Goal: Task Accomplishment & Management: Complete application form

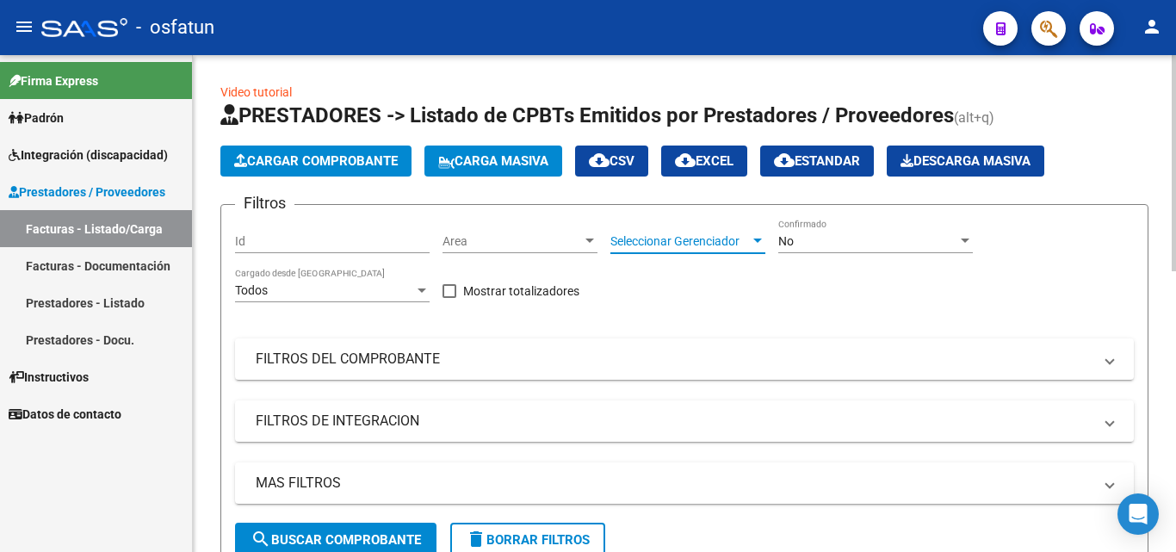
click at [640, 240] on span "Seleccionar Gerenciador" at bounding box center [681, 241] width 140 height 15
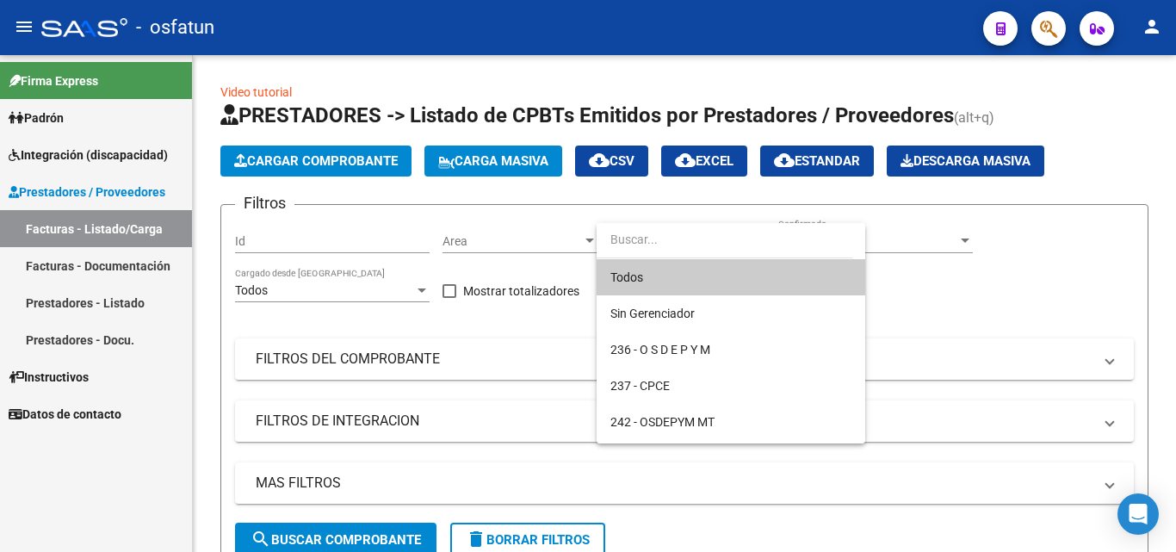
click at [123, 308] on div at bounding box center [588, 276] width 1176 height 552
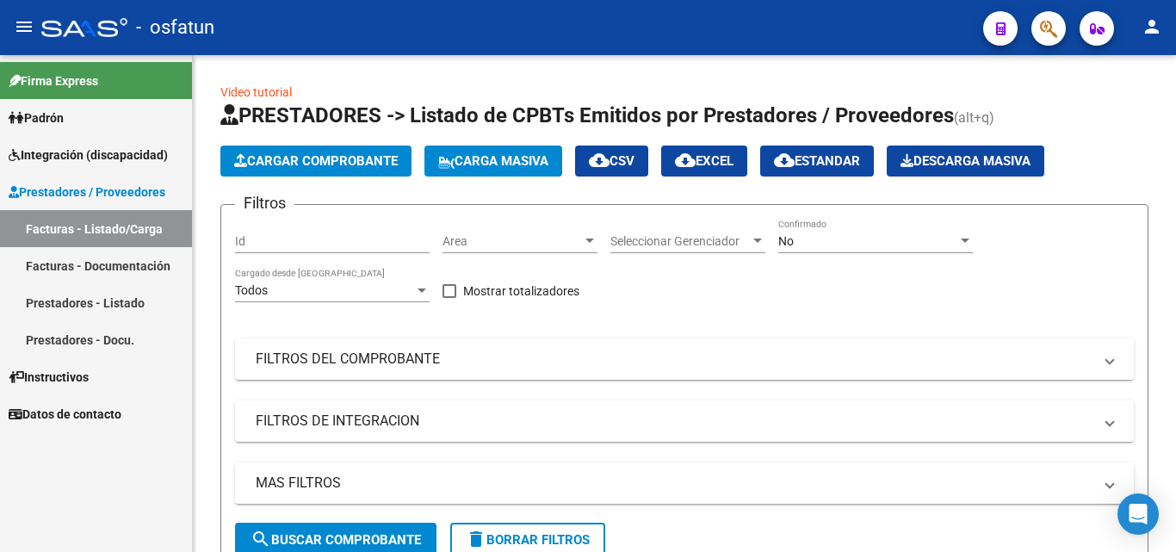
click at [96, 300] on link "Prestadores - Listado" at bounding box center [96, 302] width 192 height 37
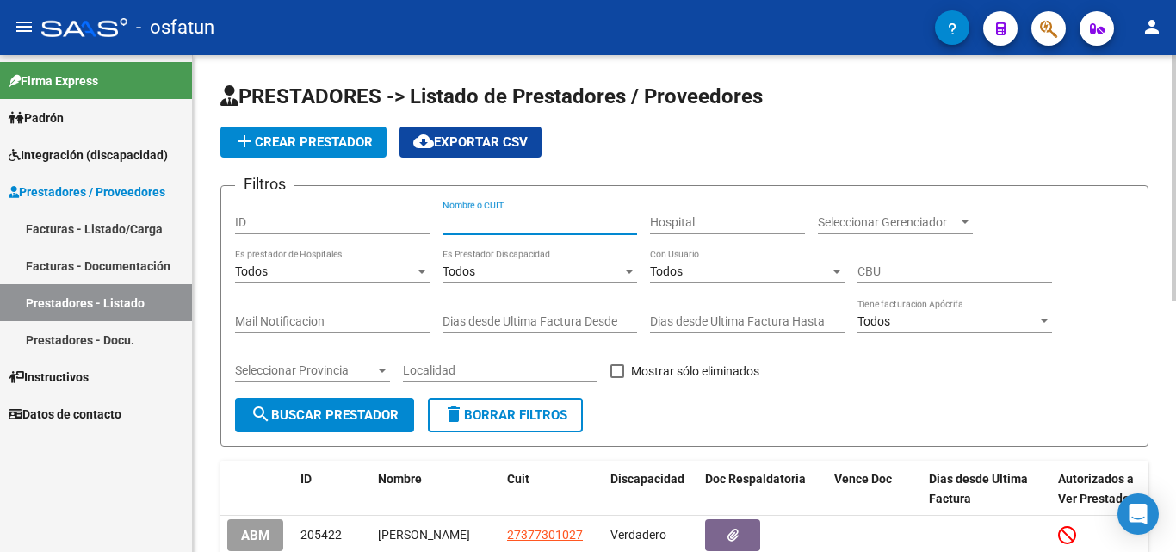
click at [498, 219] on input "Nombre o CUIT" at bounding box center [540, 222] width 195 height 15
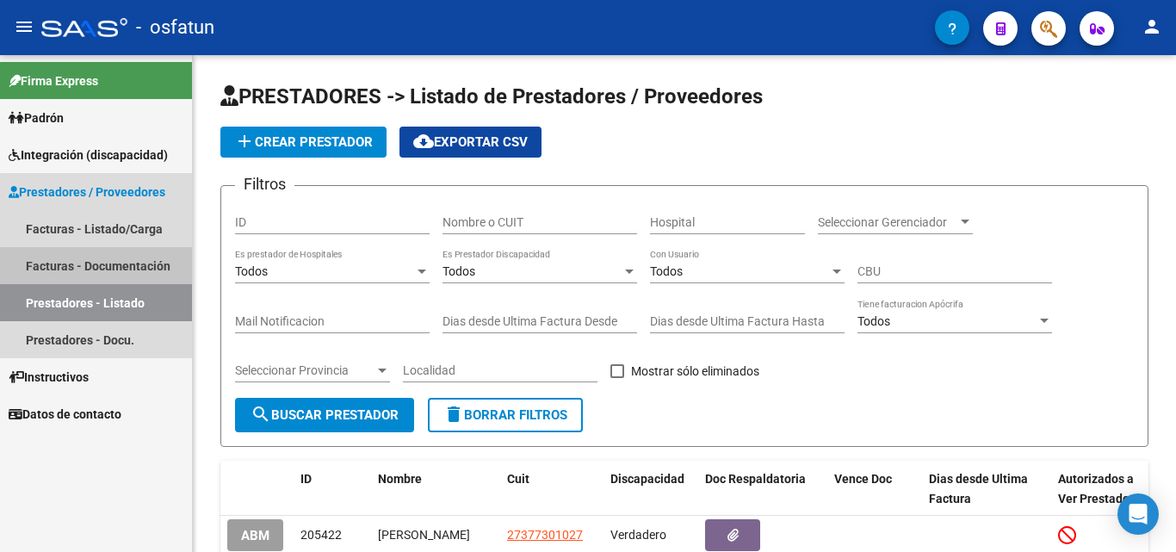
click at [102, 267] on link "Facturas - Documentación" at bounding box center [96, 265] width 192 height 37
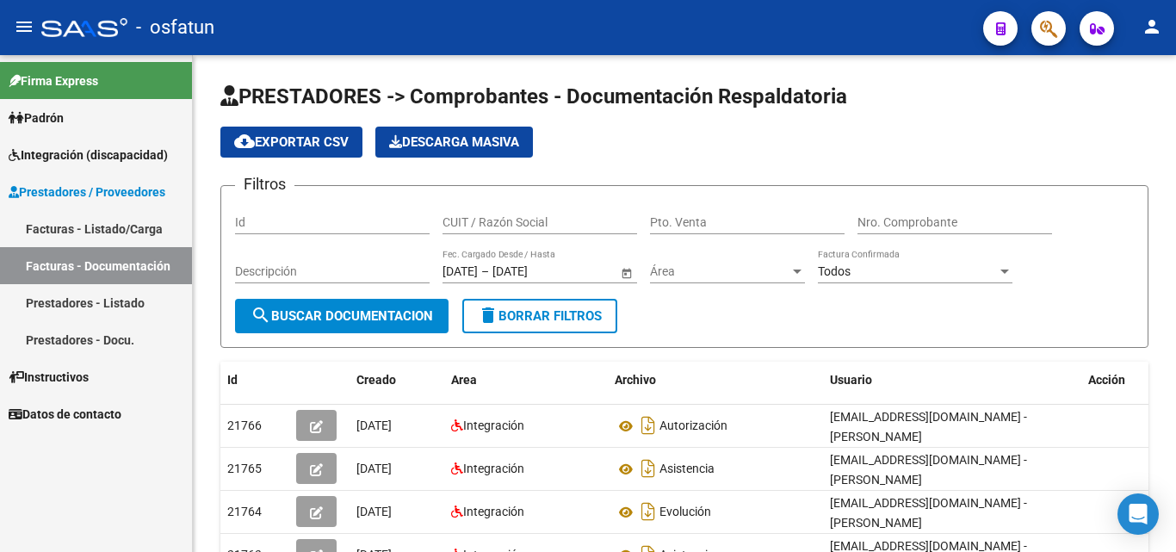
click at [87, 231] on link "Facturas - Listado/Carga" at bounding box center [96, 228] width 192 height 37
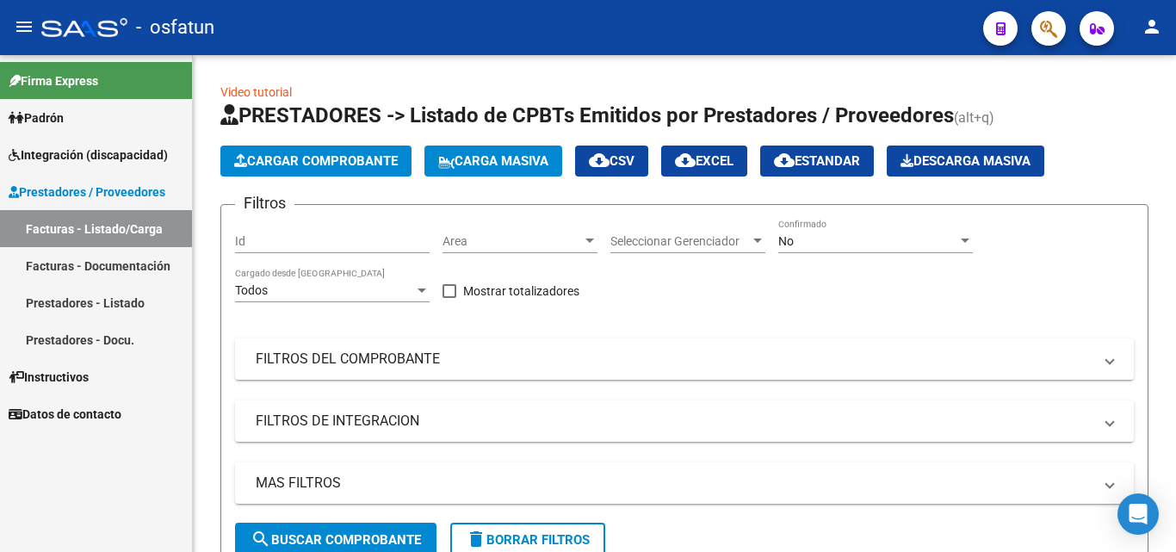
click at [106, 298] on link "Prestadores - Listado" at bounding box center [96, 302] width 192 height 37
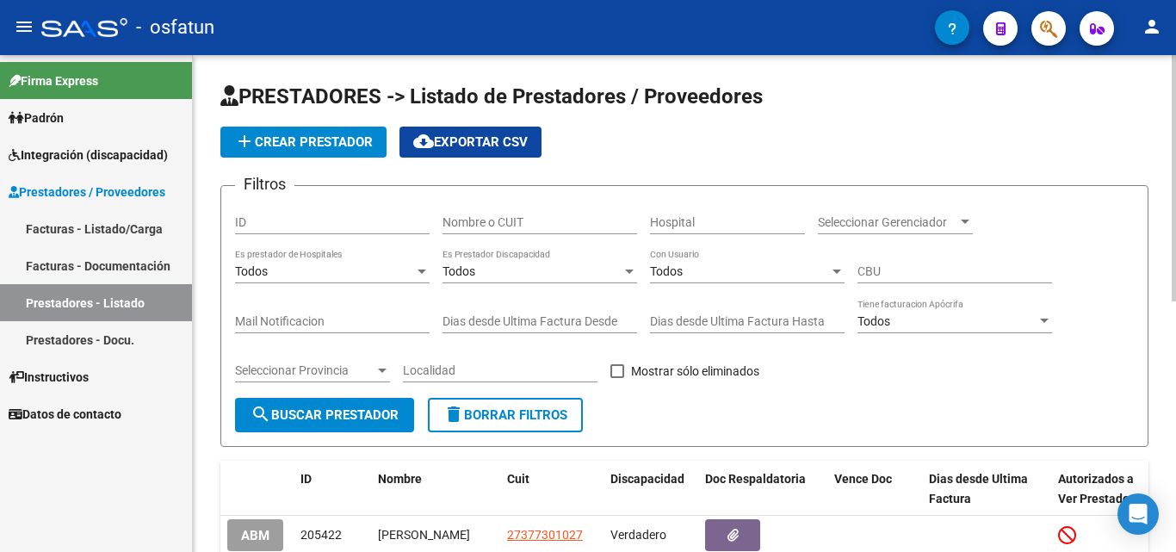
click at [526, 220] on input "Nombre o CUIT" at bounding box center [540, 222] width 195 height 15
paste input "27307589864"
type input "27307589864"
click at [376, 420] on span "search Buscar Prestador" at bounding box center [325, 415] width 148 height 16
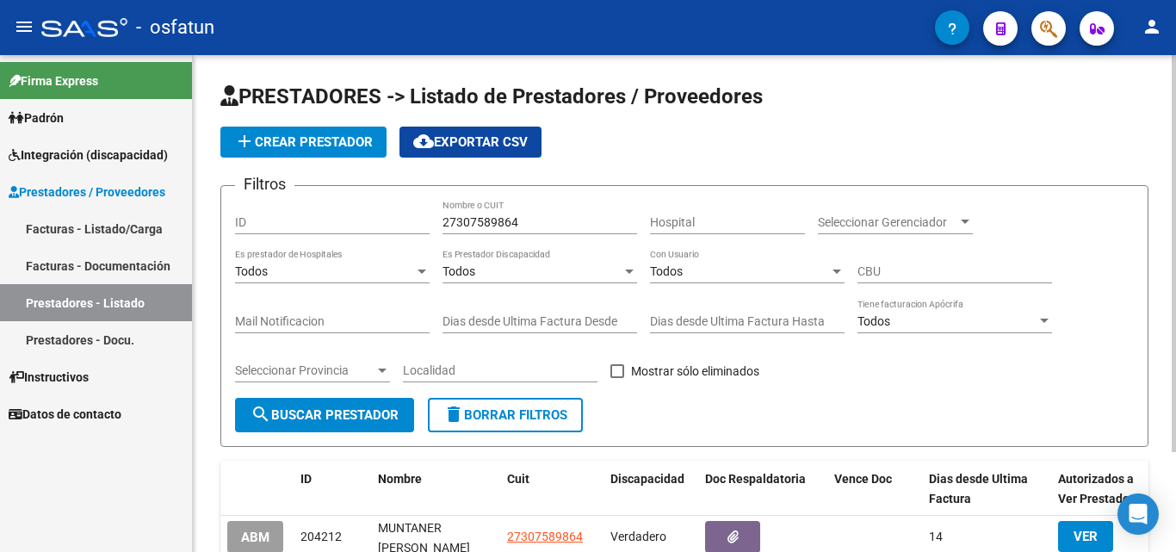
scroll to position [125, 0]
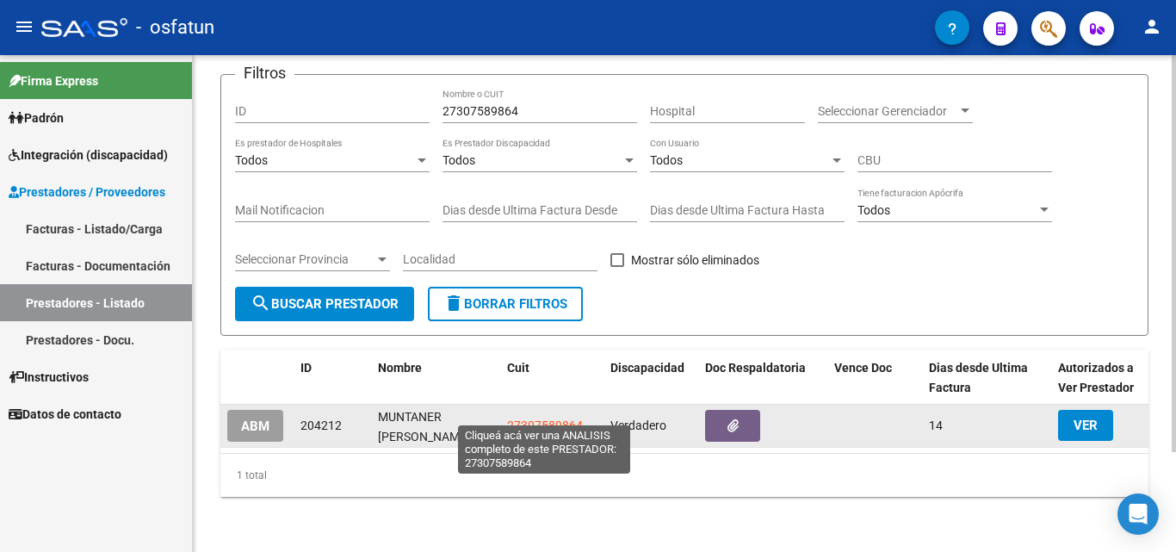
click at [528, 419] on span "27307589864" at bounding box center [545, 426] width 76 height 14
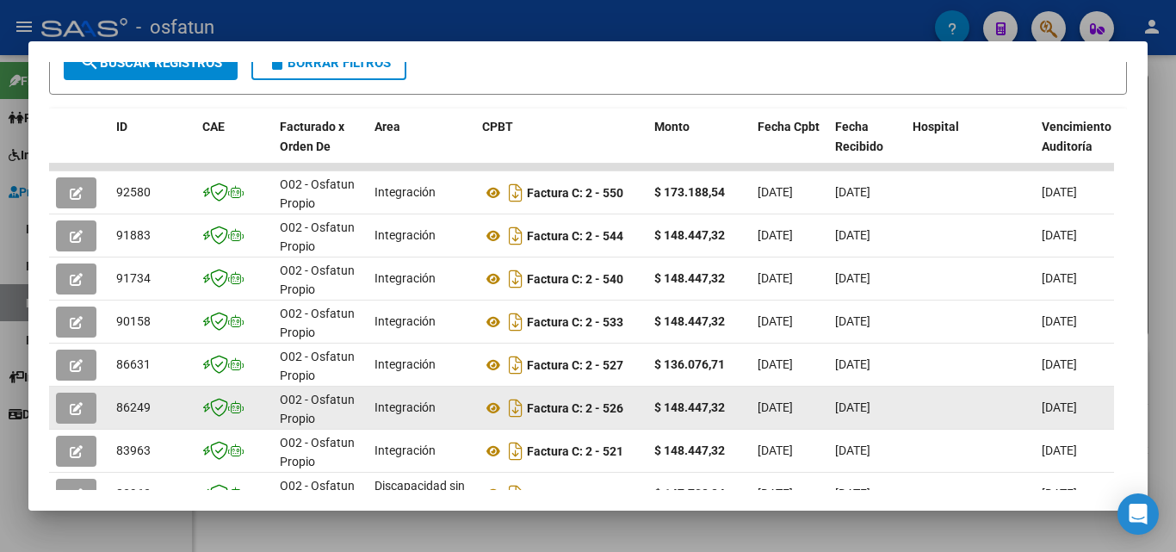
scroll to position [431, 0]
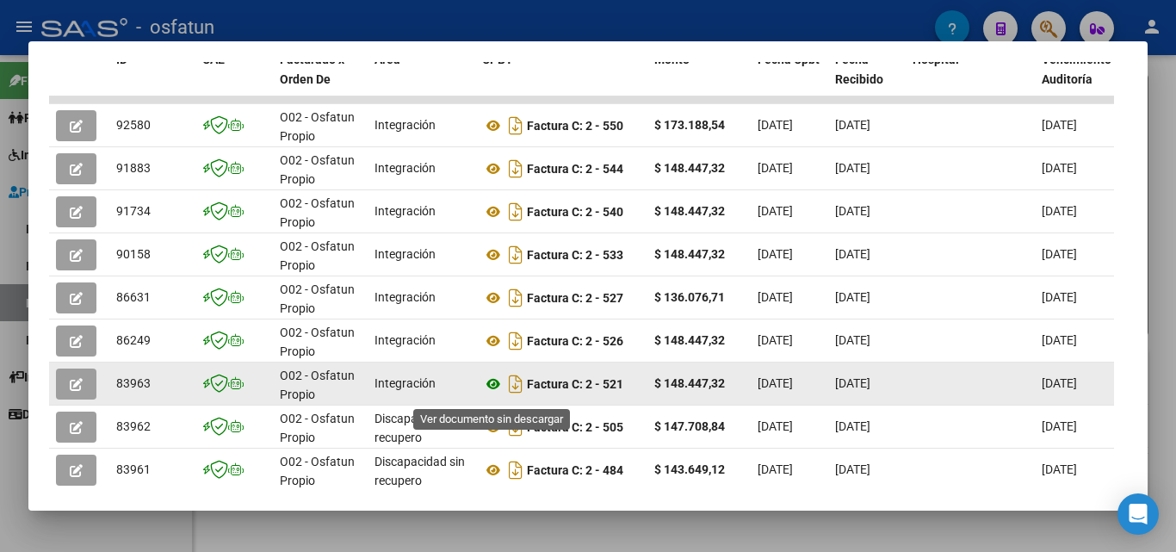
click at [494, 392] on icon at bounding box center [493, 384] width 22 height 21
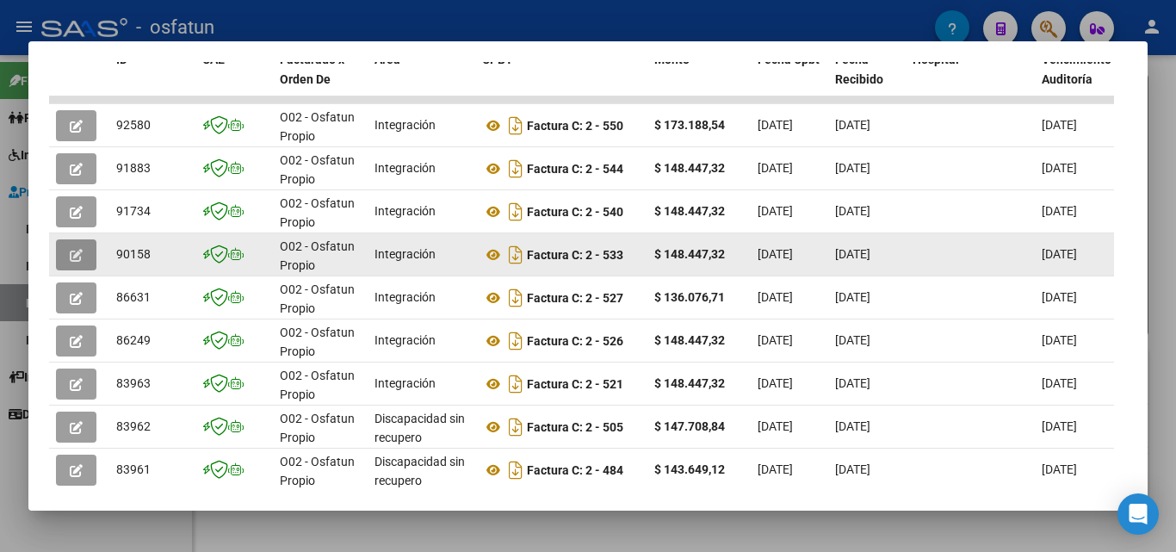
click at [85, 260] on button "button" at bounding box center [76, 254] width 40 height 31
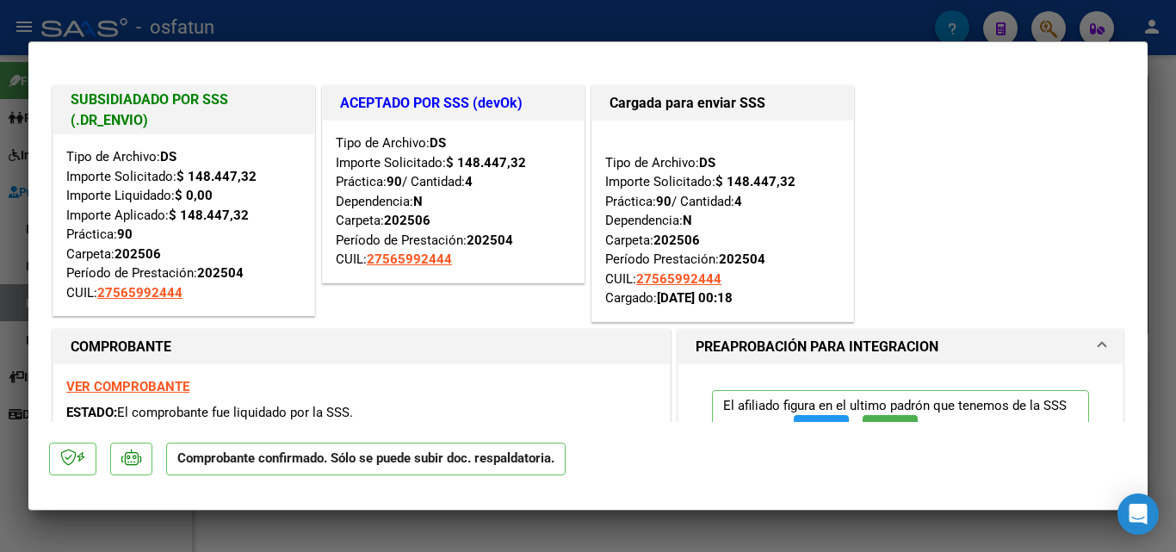
click at [1160, 64] on div at bounding box center [588, 276] width 1176 height 552
type input "$ 0,00"
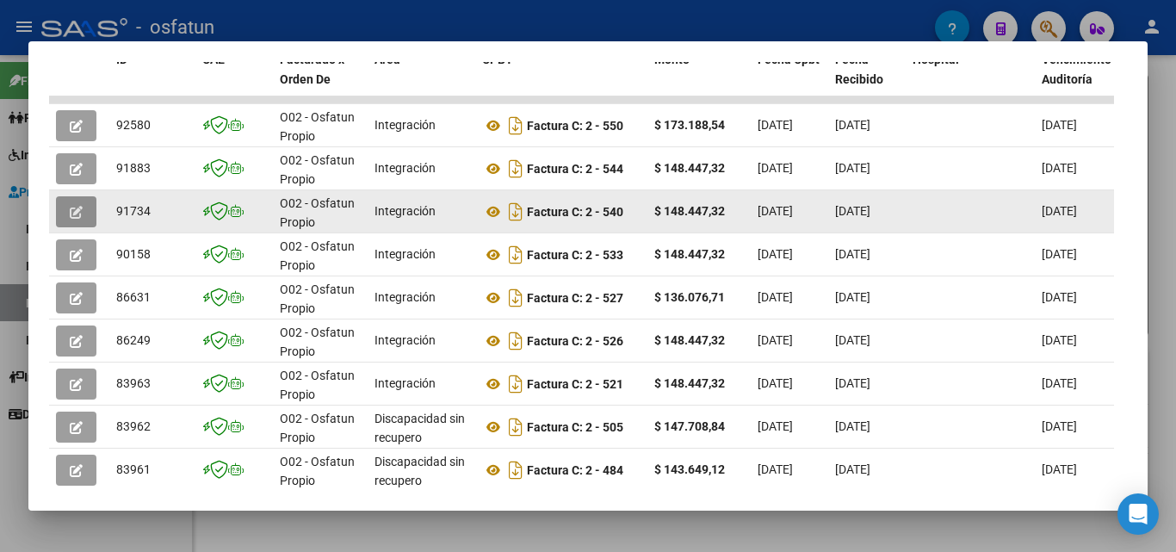
click at [88, 227] on button "button" at bounding box center [76, 211] width 40 height 31
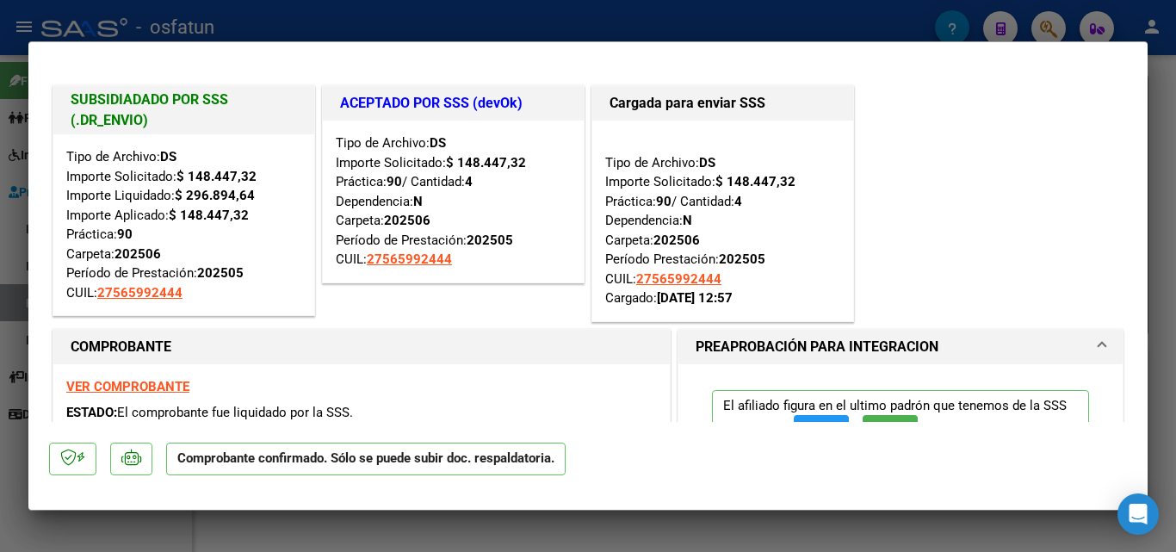
click at [1154, 121] on div at bounding box center [588, 276] width 1176 height 552
type input "$ 0,00"
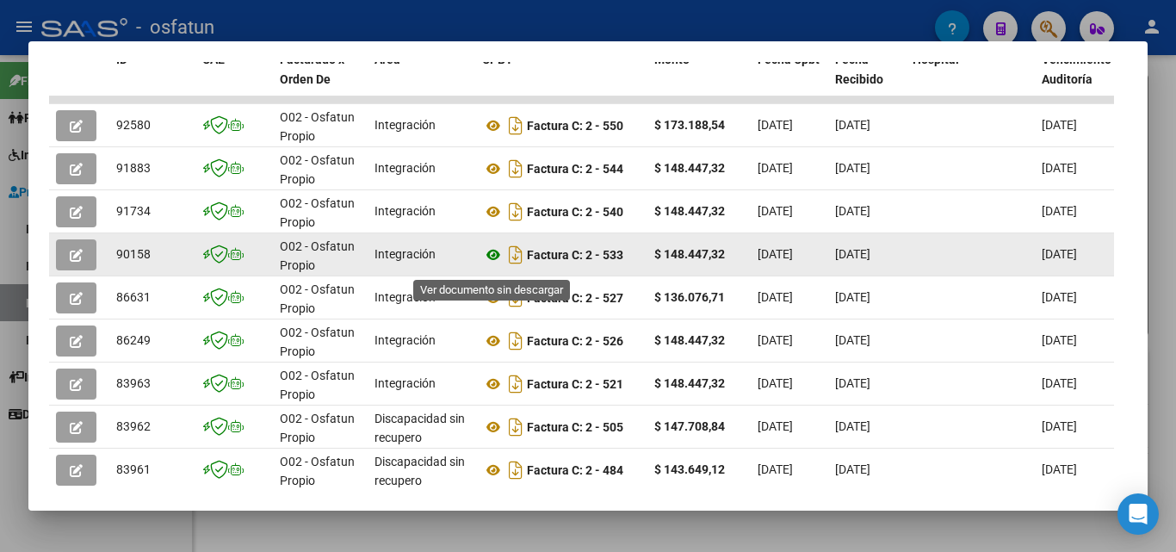
click at [490, 263] on icon at bounding box center [493, 255] width 22 height 21
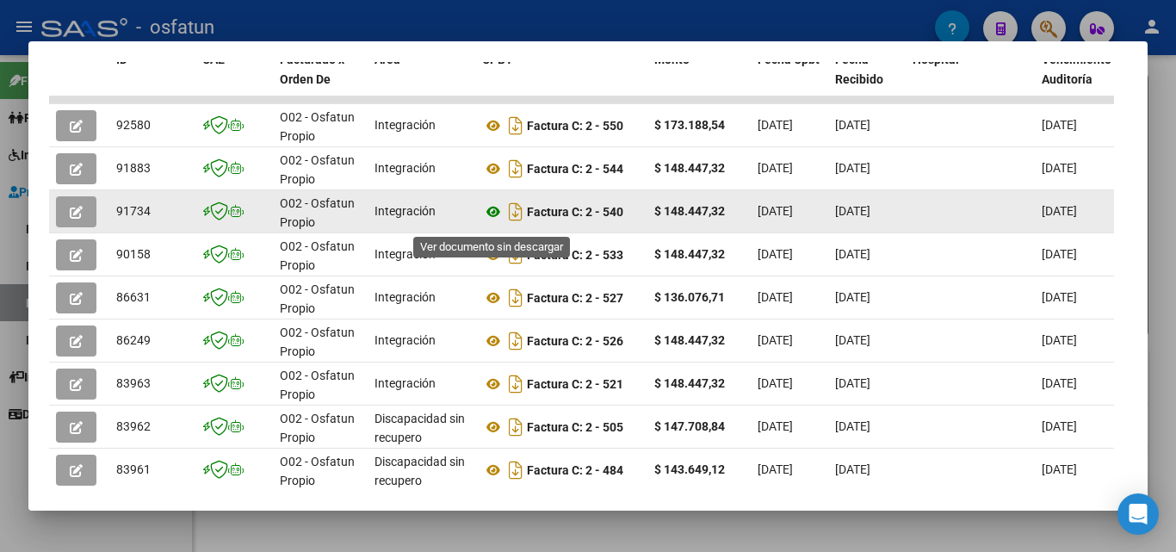
click at [490, 222] on icon at bounding box center [493, 212] width 22 height 21
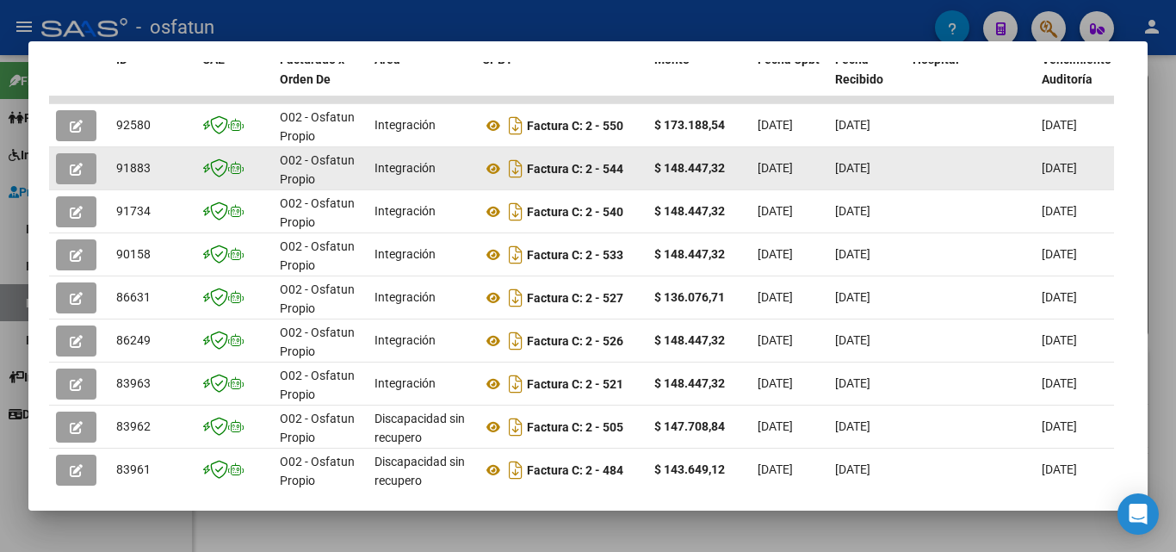
click at [76, 177] on span "button" at bounding box center [76, 169] width 13 height 16
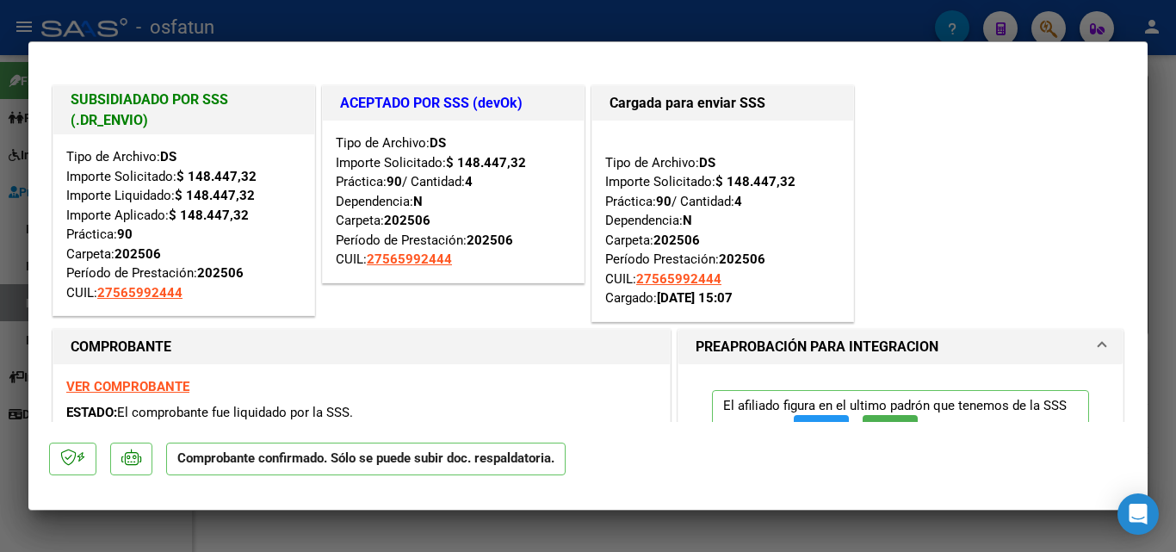
click at [1152, 71] on div at bounding box center [588, 276] width 1176 height 552
type input "$ 0,00"
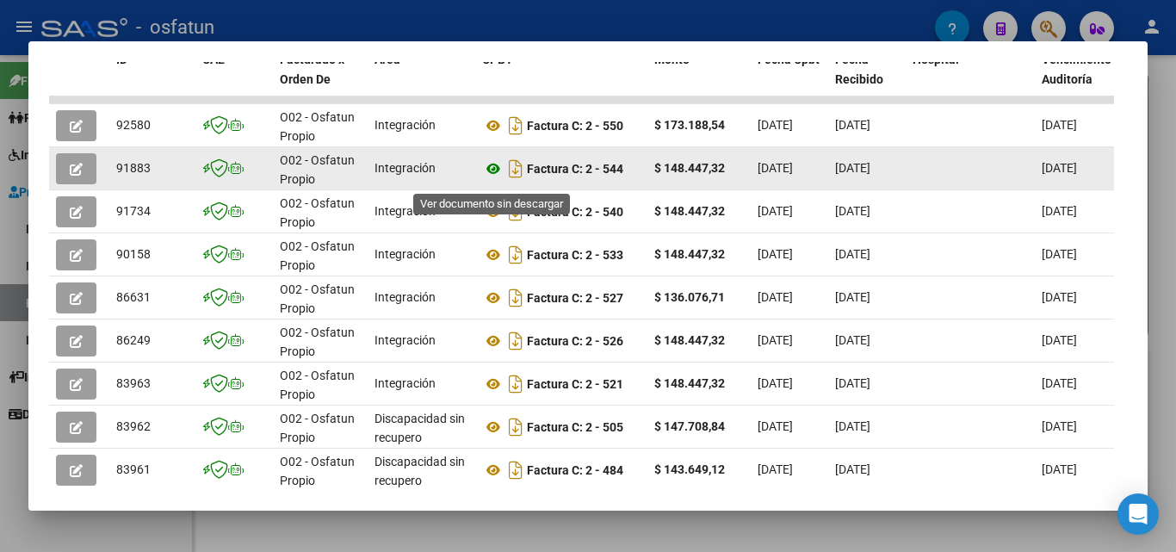
click at [493, 177] on icon at bounding box center [493, 168] width 22 height 21
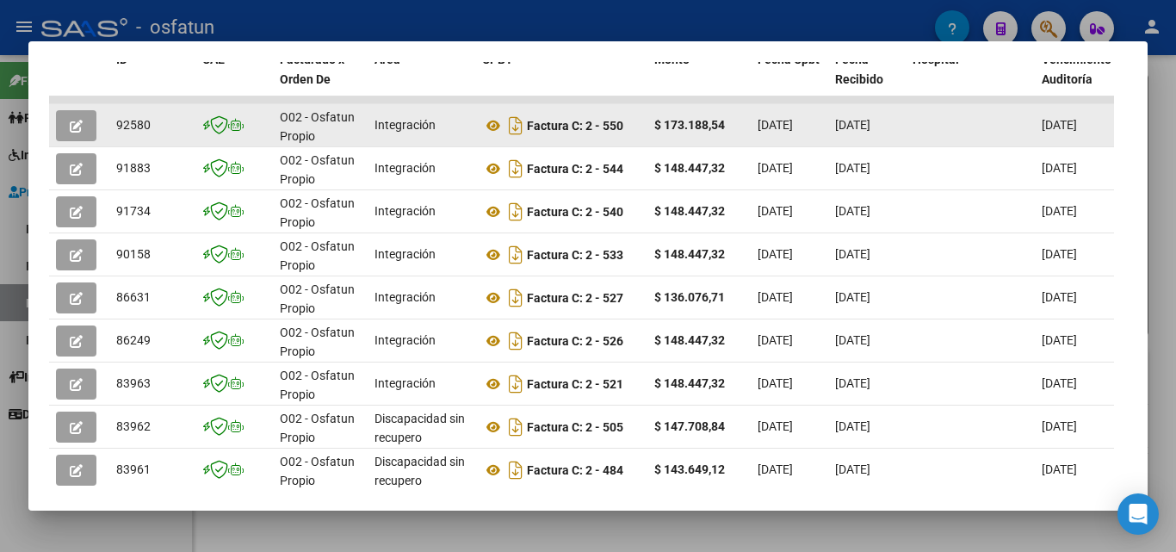
click at [84, 133] on button "button" at bounding box center [76, 125] width 40 height 31
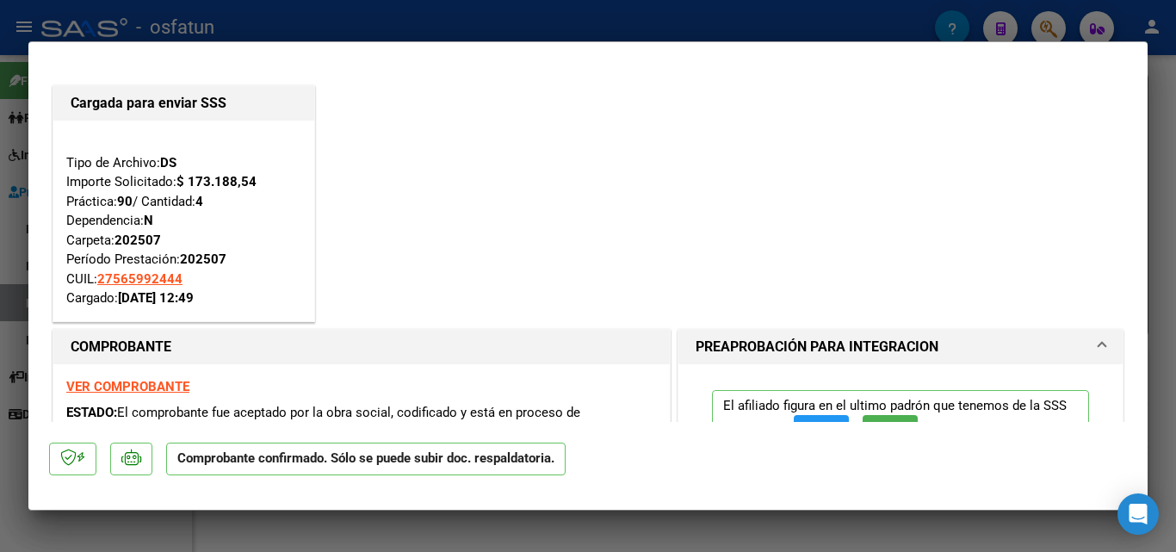
click at [1157, 108] on div at bounding box center [588, 276] width 1176 height 552
type input "$ 0,00"
